Goal: Task Accomplishment & Management: Manage account settings

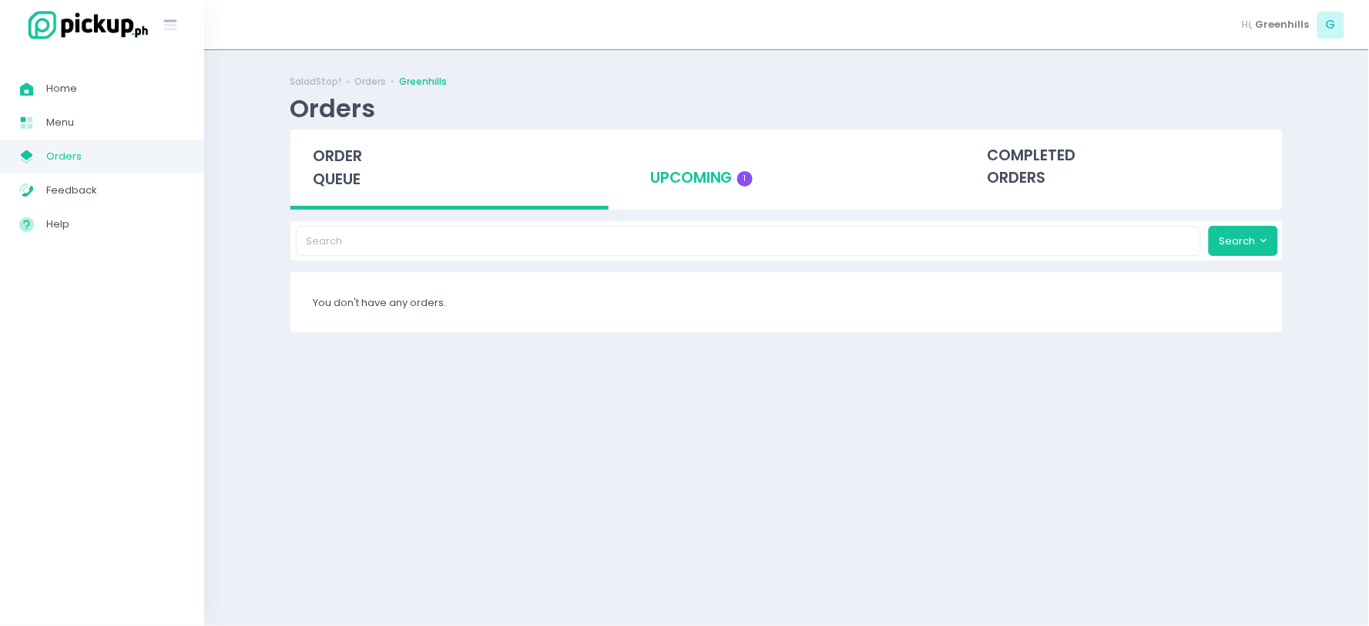
drag, startPoint x: 686, startPoint y: 186, endPoint x: 710, endPoint y: 177, distance: 24.9
click at [688, 185] on div "upcoming 1" at bounding box center [787, 166] width 318 height 75
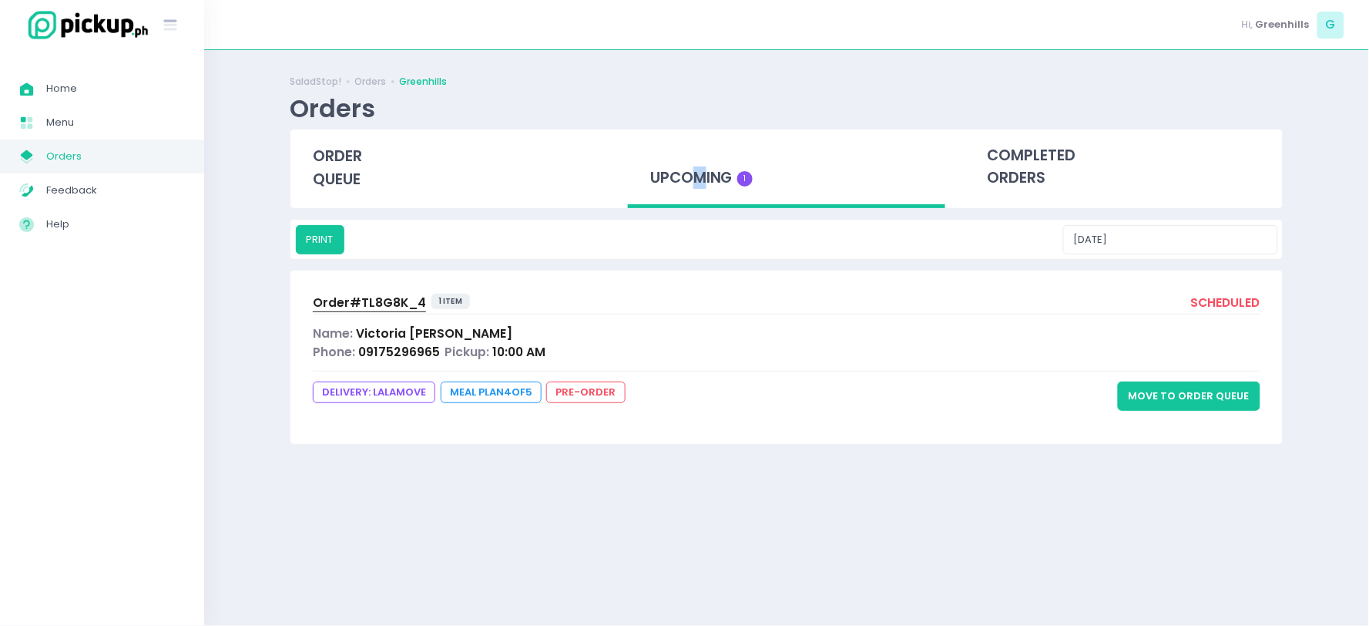
click at [1195, 381] on button "Move to Order Queue" at bounding box center [1189, 395] width 143 height 29
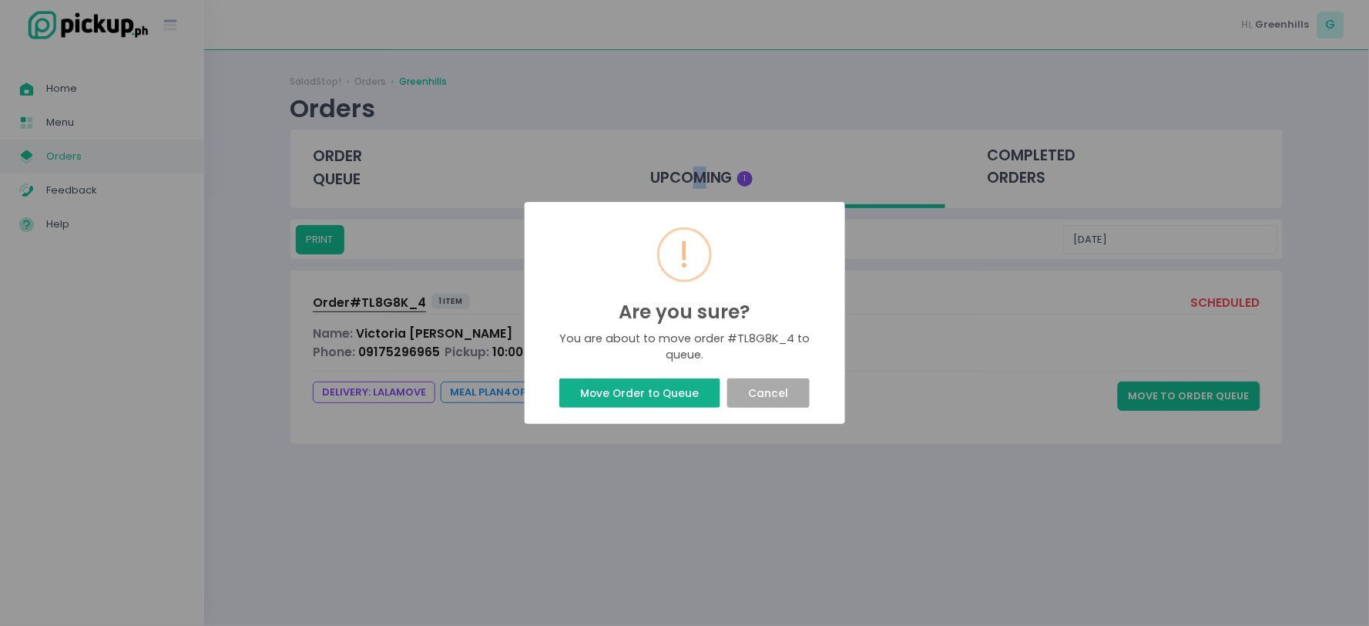
click at [651, 391] on button "Move Order to Queue" at bounding box center [639, 392] width 161 height 29
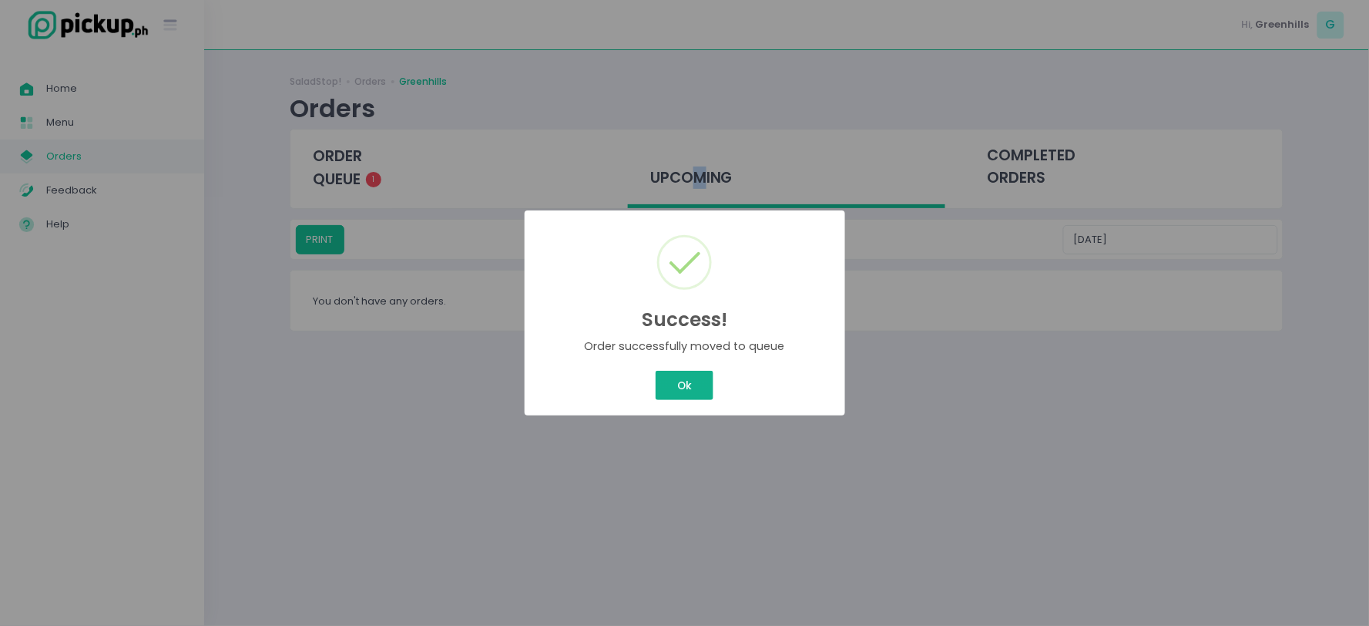
click at [661, 384] on button "Ok" at bounding box center [684, 385] width 57 height 29
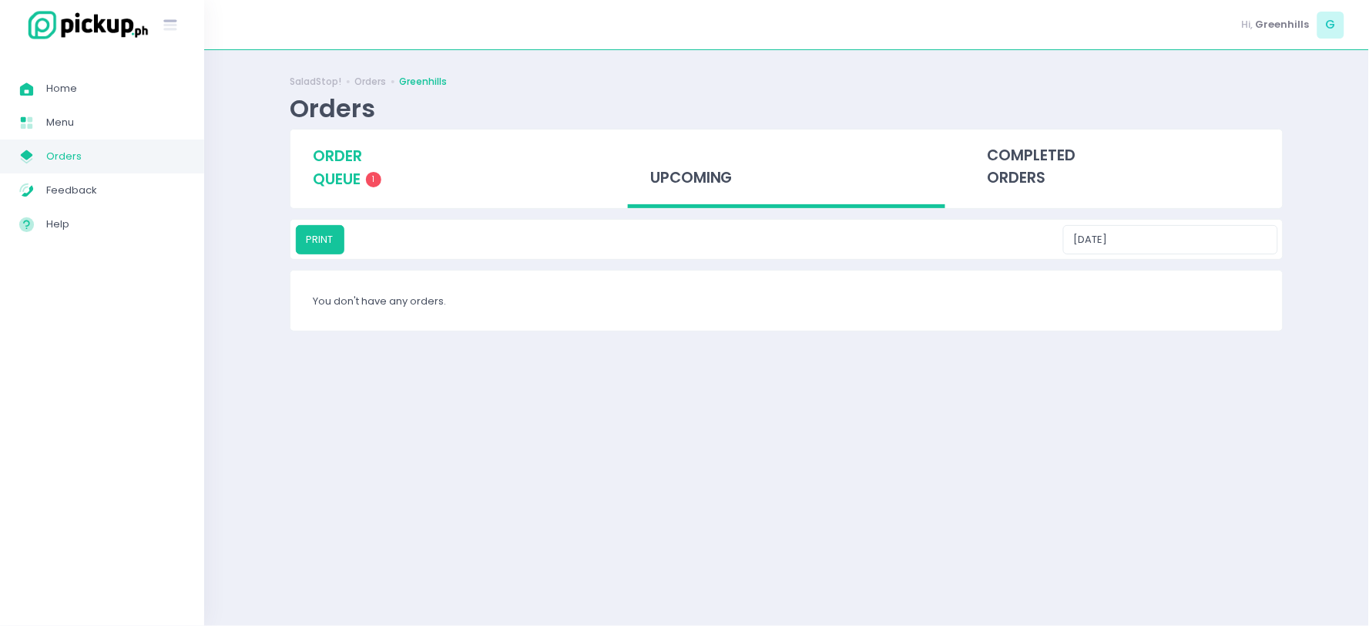
click at [401, 194] on div "order queue 1" at bounding box center [449, 167] width 318 height 76
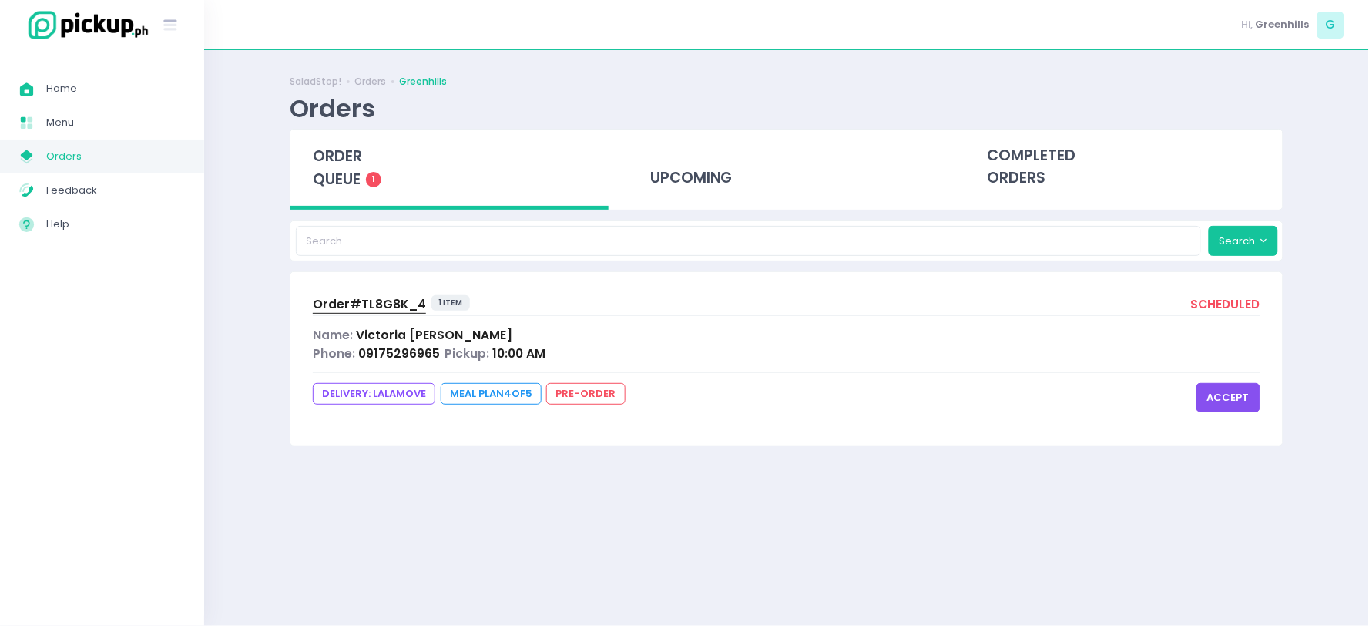
click at [1246, 396] on button "accept" at bounding box center [1228, 397] width 64 height 29
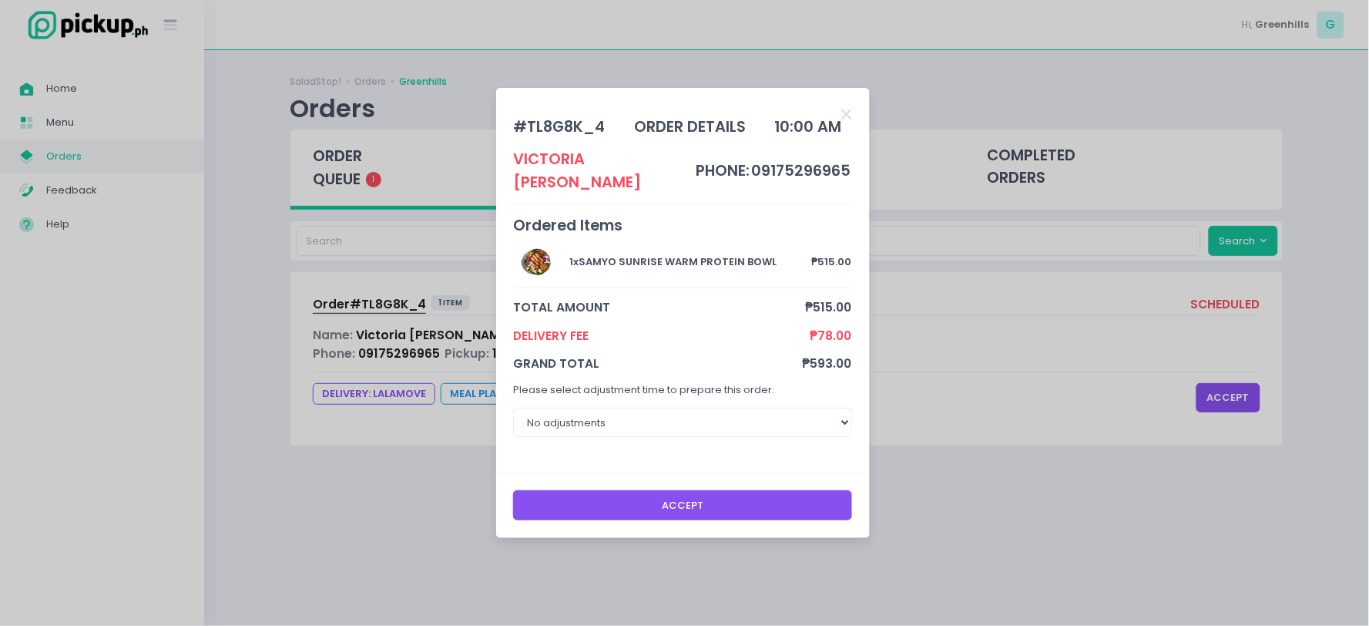
click at [798, 490] on button "Accept" at bounding box center [682, 504] width 339 height 29
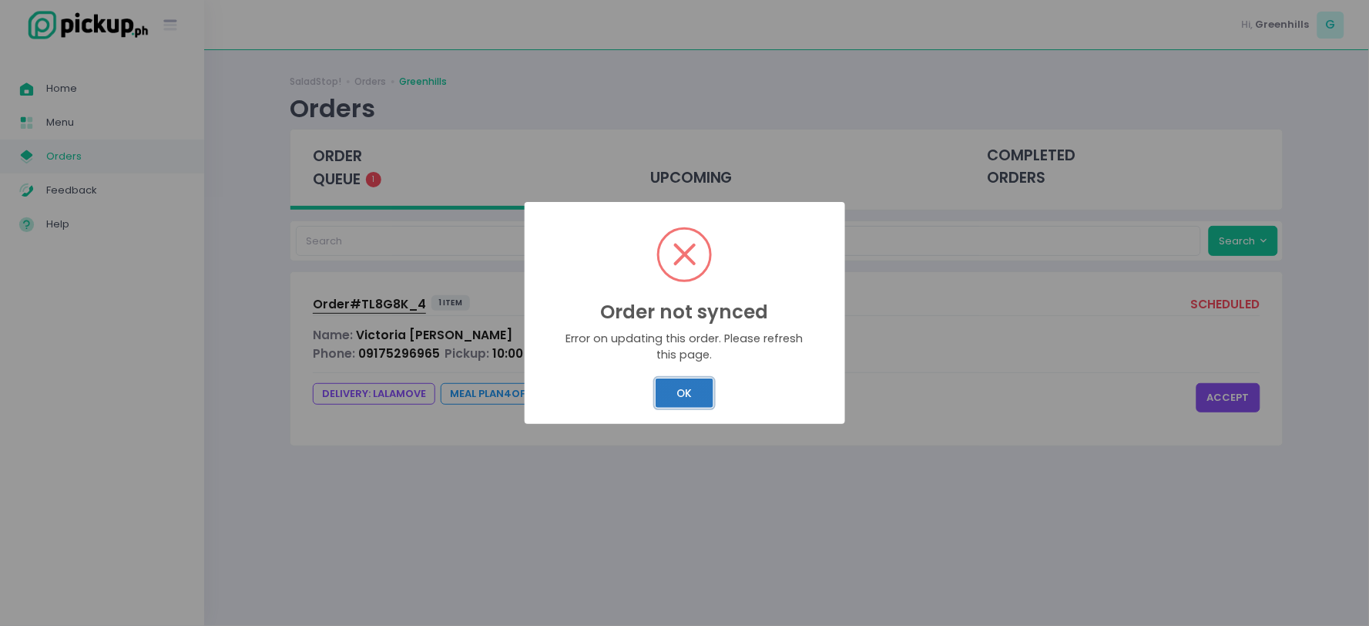
click at [673, 387] on button "OK" at bounding box center [685, 392] width 58 height 29
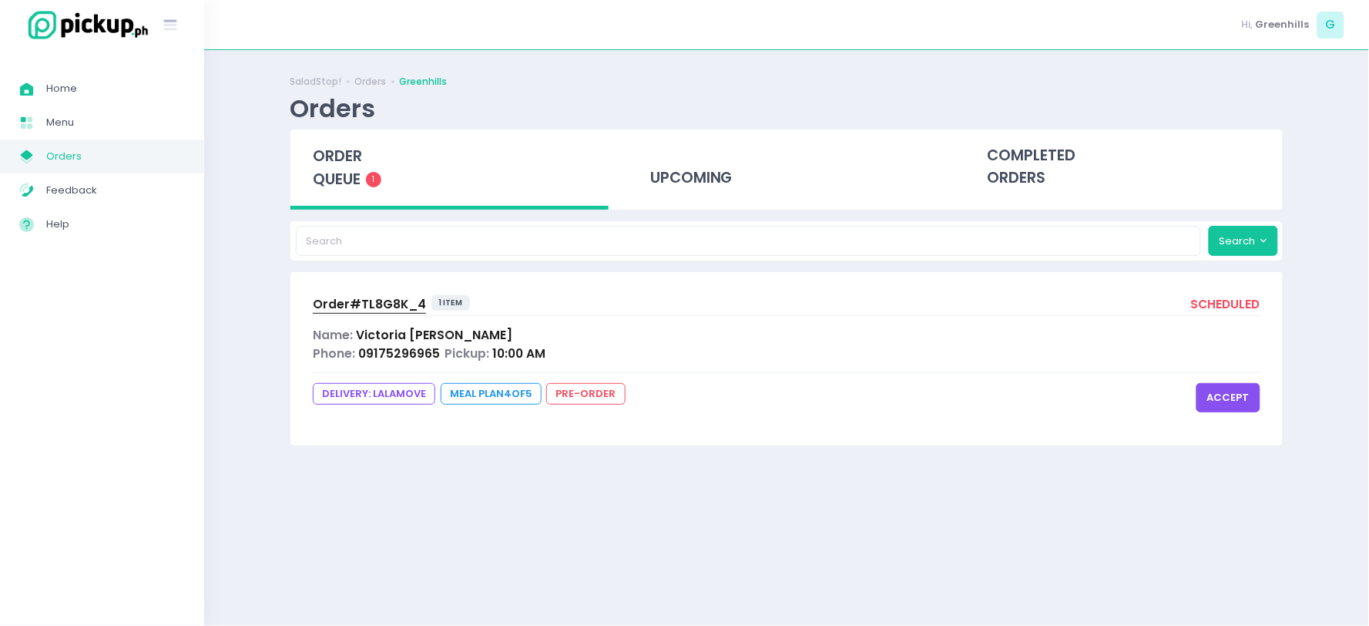
click at [1225, 390] on button "accept" at bounding box center [1228, 397] width 64 height 29
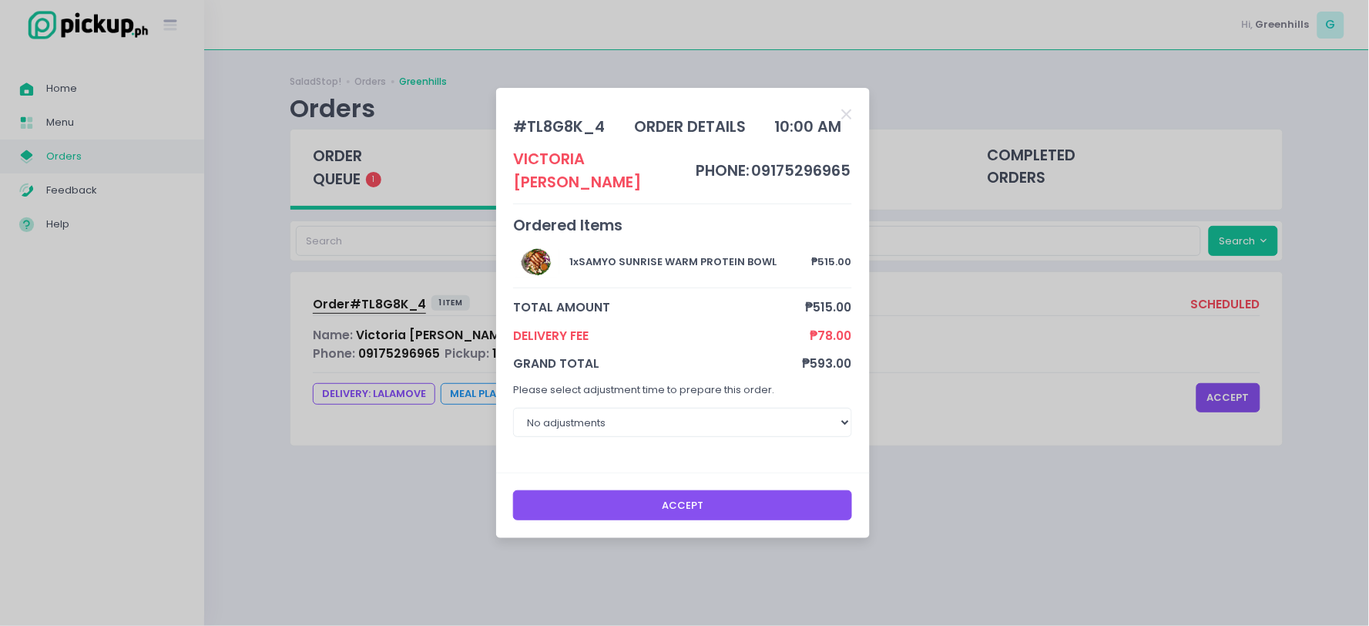
click at [702, 496] on button "Accept" at bounding box center [682, 504] width 339 height 29
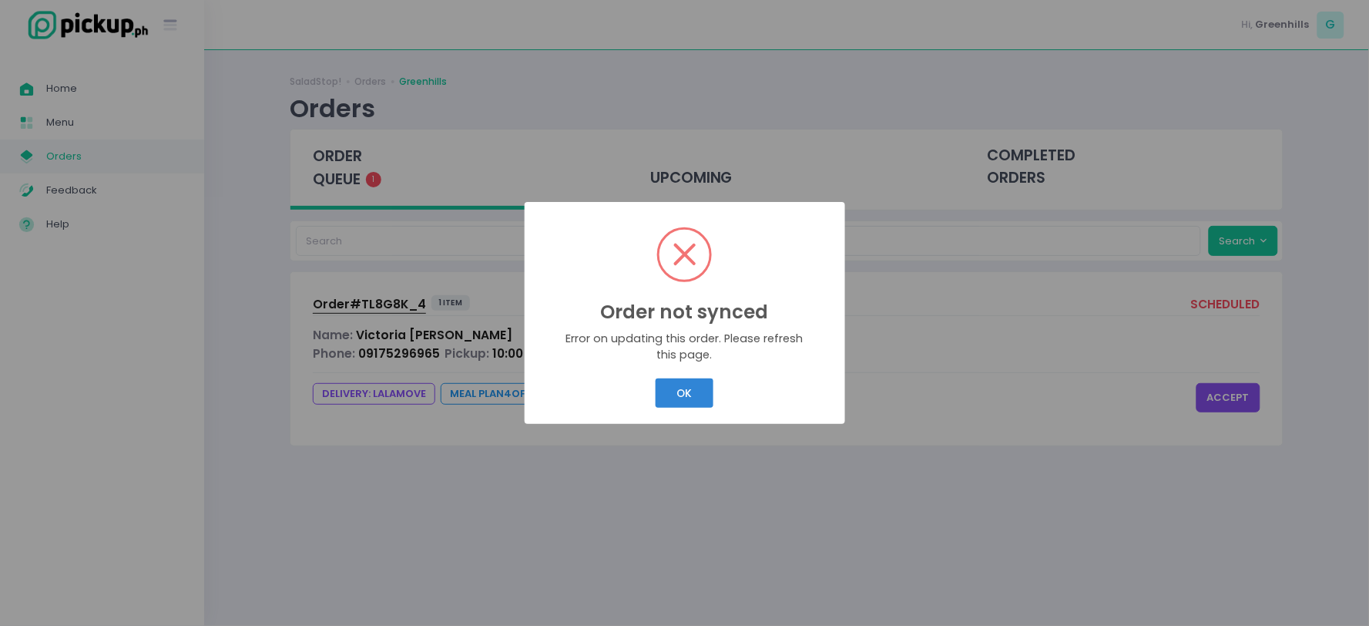
click at [680, 376] on div "OK Cancel" at bounding box center [685, 393] width 296 height 36
click at [679, 410] on div "OK Cancel" at bounding box center [685, 393] width 296 height 36
click at [682, 403] on button "OK" at bounding box center [685, 392] width 58 height 29
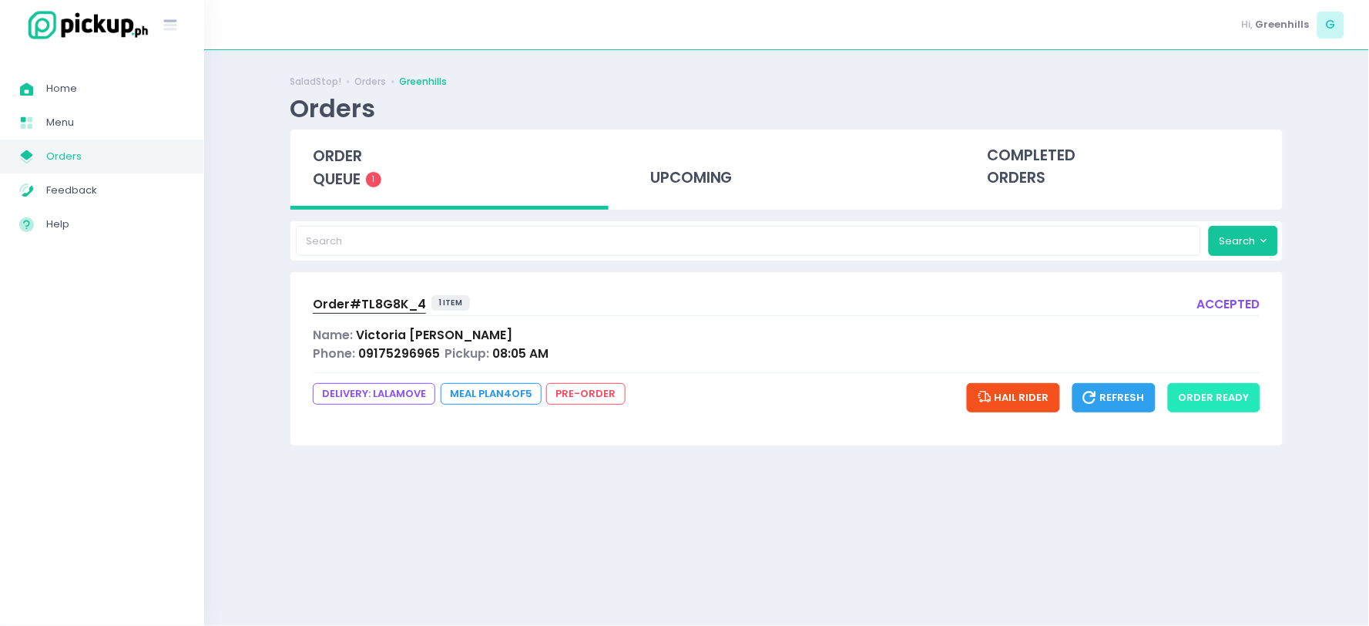
click at [1226, 394] on button "order ready" at bounding box center [1214, 397] width 92 height 29
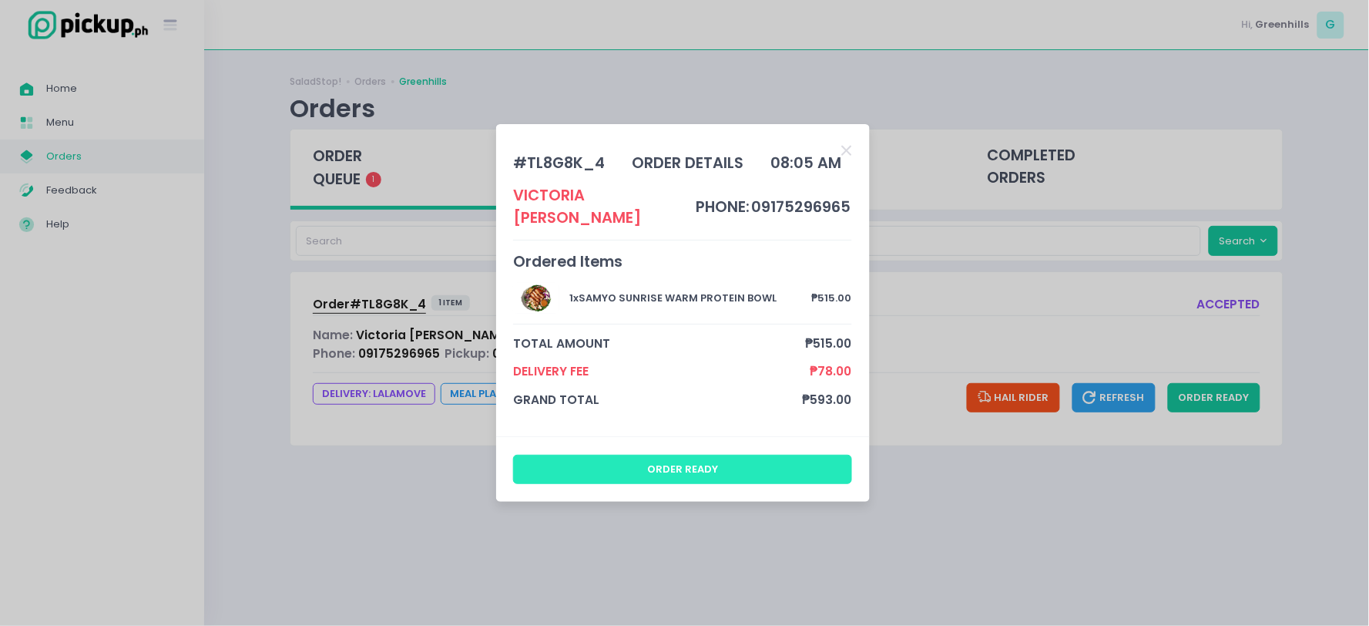
click at [703, 461] on button "order ready" at bounding box center [682, 469] width 339 height 29
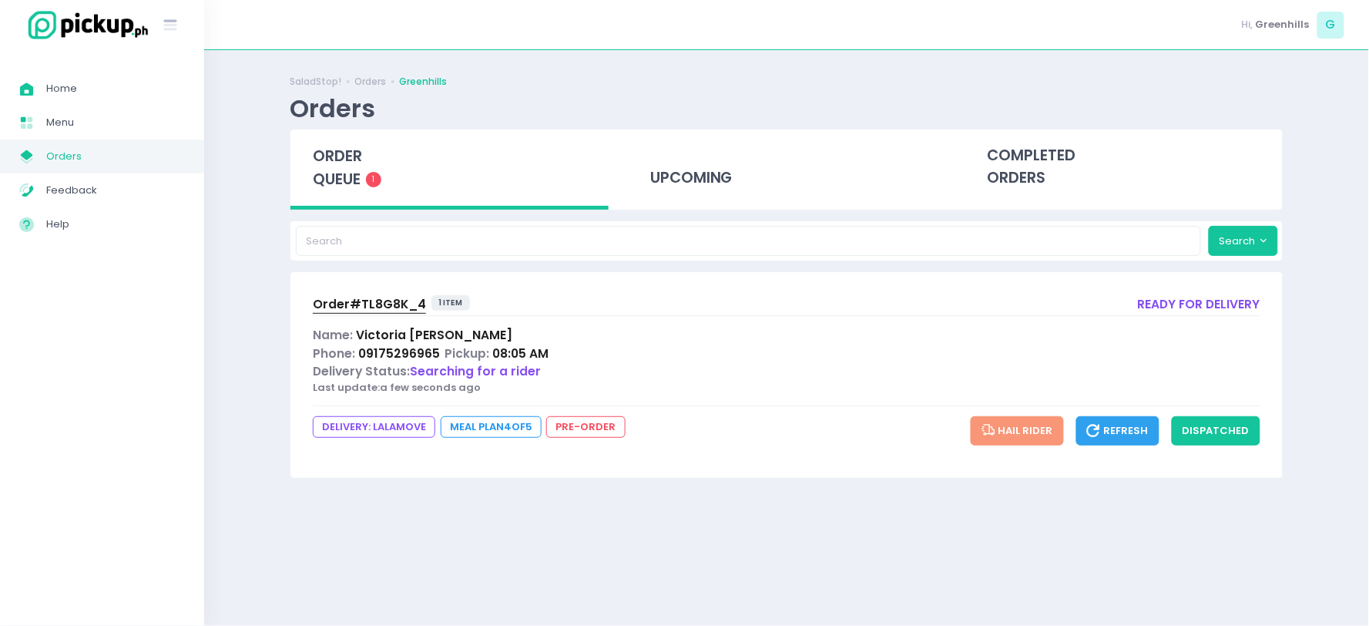
click at [350, 306] on span "Order# TL8G8K_4" at bounding box center [369, 304] width 113 height 16
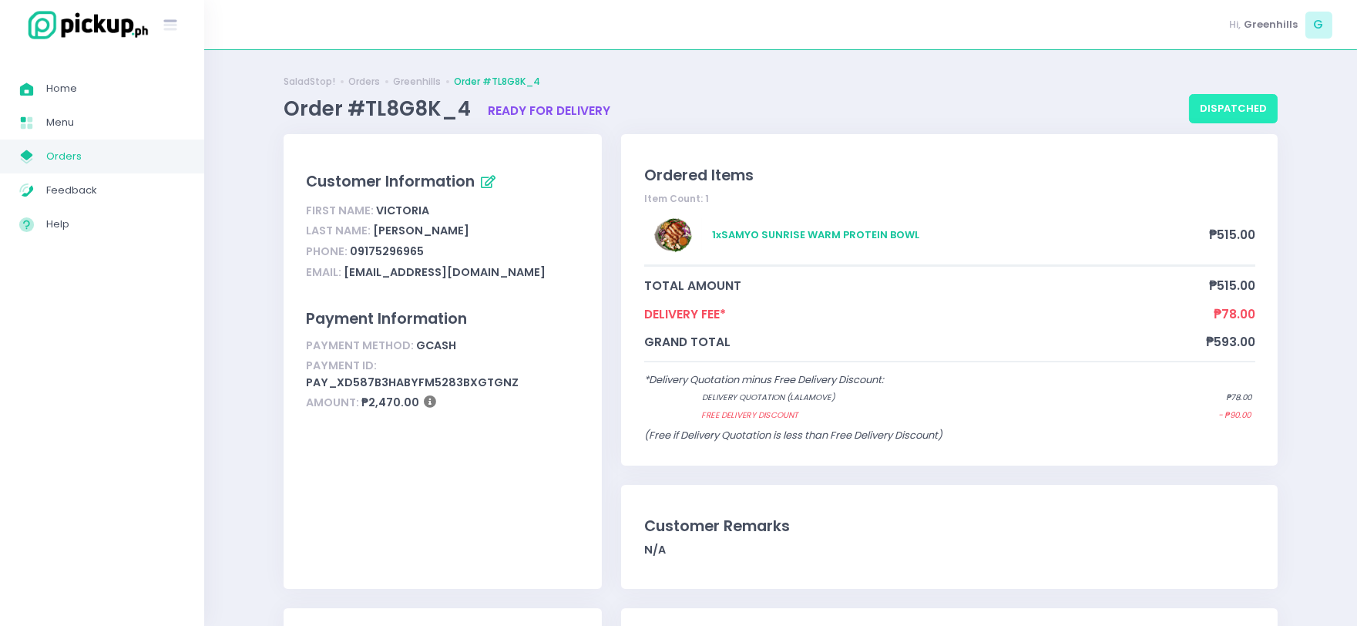
click at [1250, 108] on button "dispatched" at bounding box center [1233, 108] width 89 height 29
